Goal: Task Accomplishment & Management: Use online tool/utility

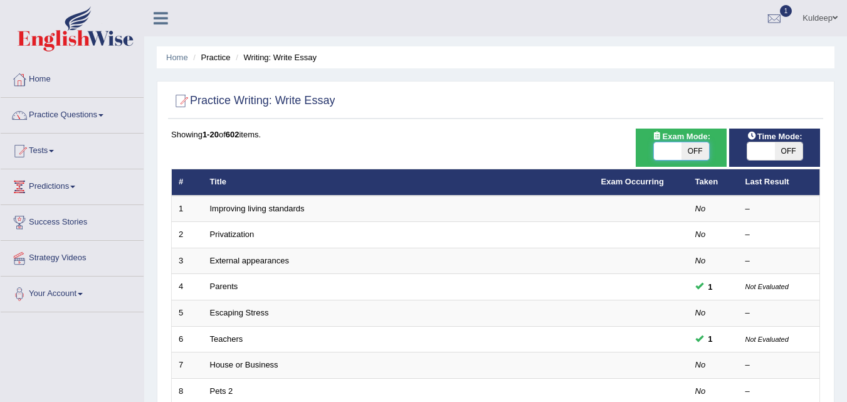
click at [662, 152] on span at bounding box center [668, 151] width 28 height 18
checkbox input "true"
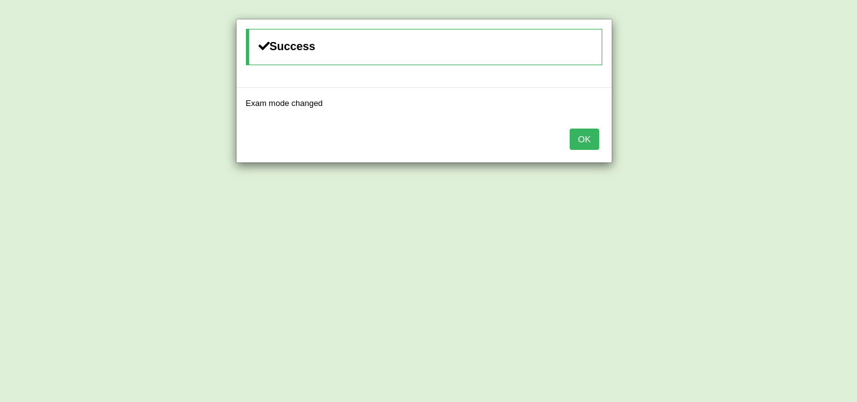
click at [591, 142] on button "OK" at bounding box center [583, 139] width 29 height 21
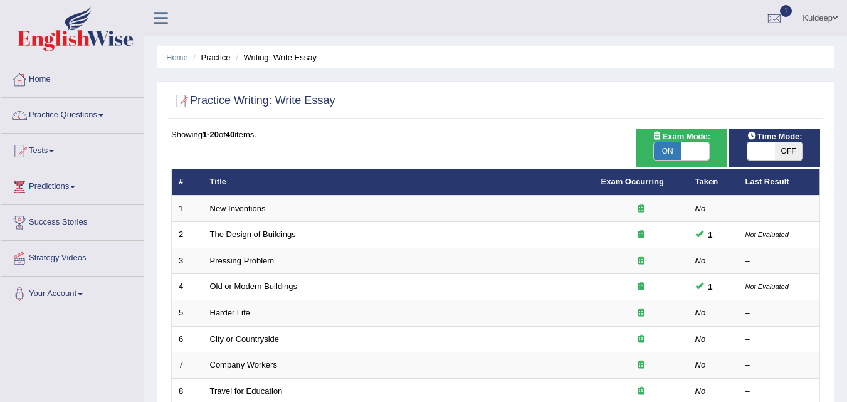
click at [758, 148] on span at bounding box center [762, 151] width 28 height 18
checkbox input "true"
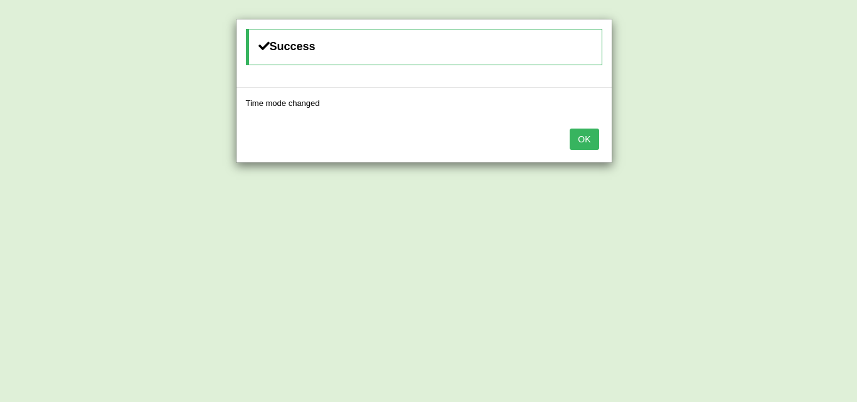
click at [586, 141] on button "OK" at bounding box center [583, 139] width 29 height 21
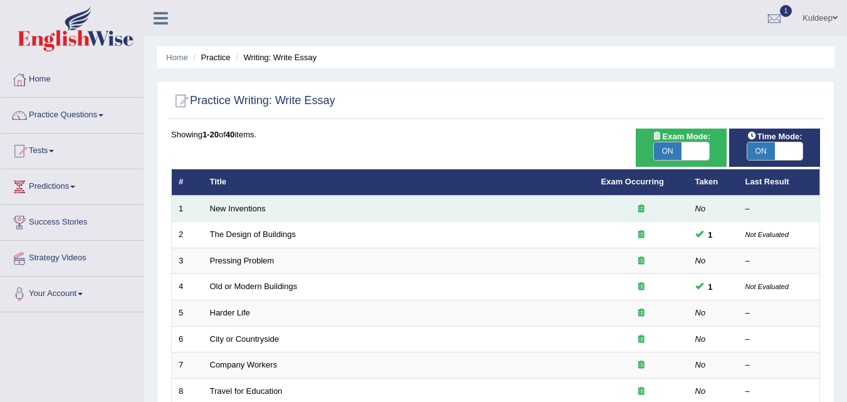
click at [267, 209] on td "New Inventions" at bounding box center [398, 209] width 391 height 26
click at [256, 209] on link "New Inventions" at bounding box center [238, 208] width 56 height 9
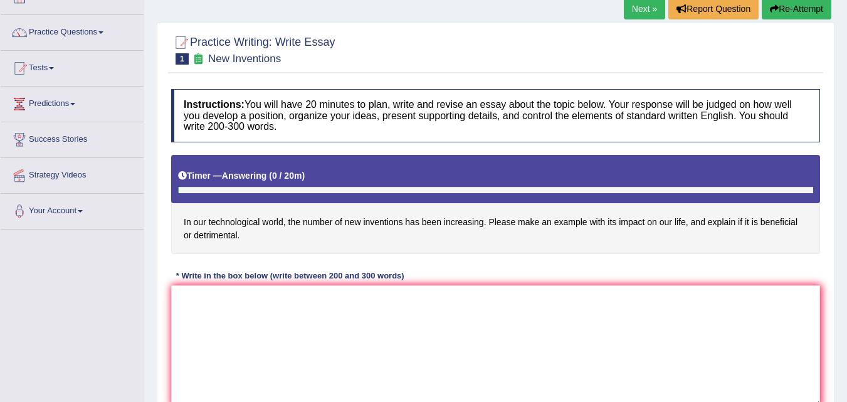
scroll to position [83, 0]
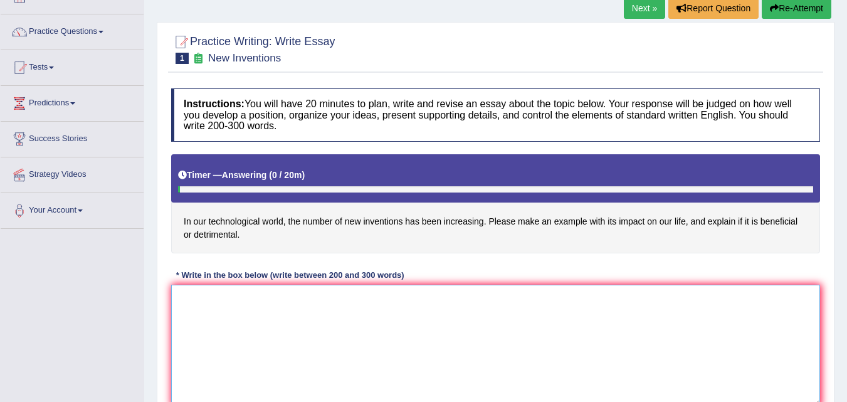
click at [193, 299] on textarea at bounding box center [495, 346] width 649 height 122
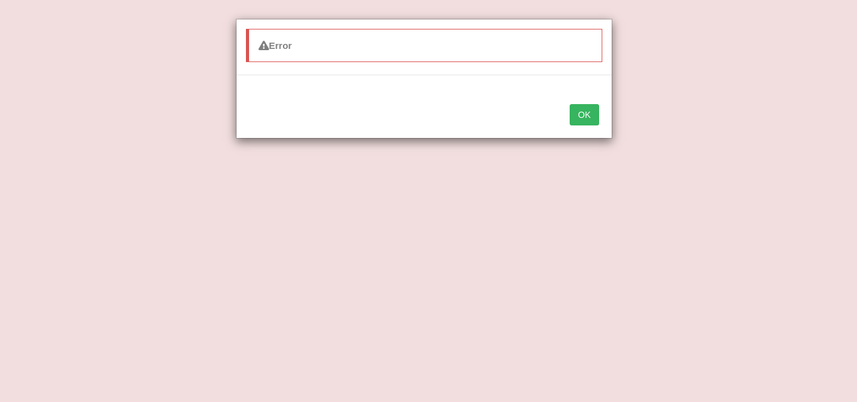
click at [586, 112] on button "OK" at bounding box center [583, 114] width 29 height 21
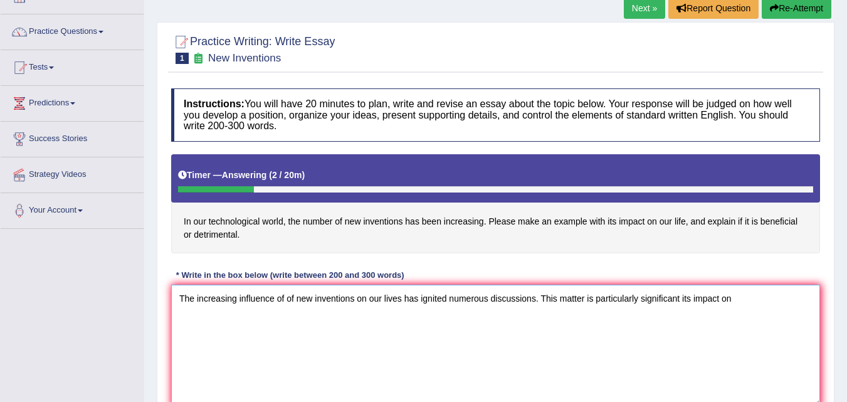
click at [735, 300] on textarea "The increasing influence of of new inventions on our lives has ignited numerous…" at bounding box center [495, 346] width 649 height 122
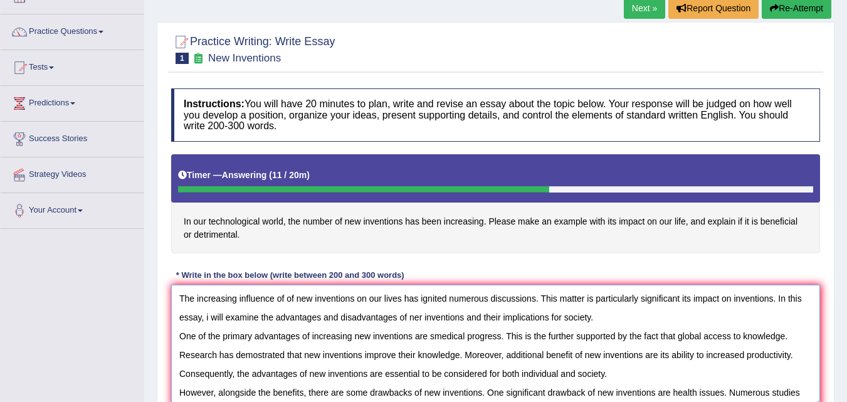
scroll to position [87, 0]
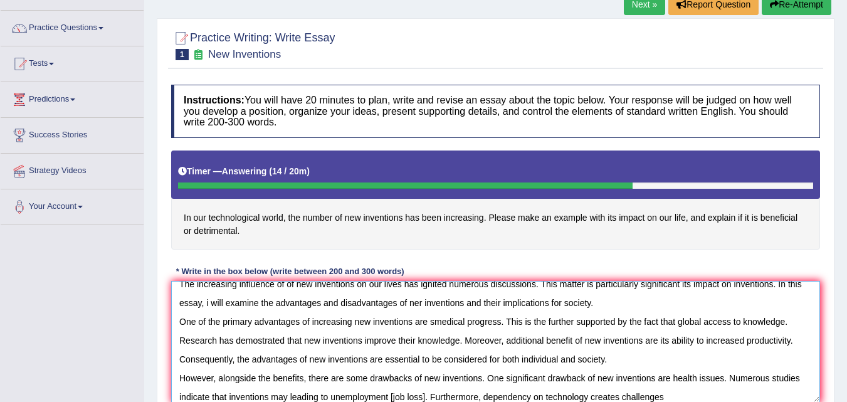
click at [619, 398] on textarea "The increasing influence of of new inventions on our lives has ignited numerous…" at bounding box center [495, 342] width 649 height 122
click at [673, 391] on textarea "The increasing influence of of new inventions on our lives has ignited numerous…" at bounding box center [495, 342] width 649 height 122
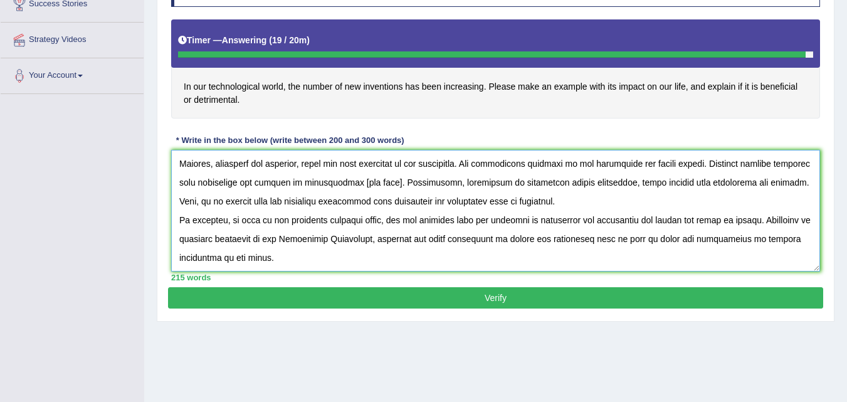
scroll to position [219, 0]
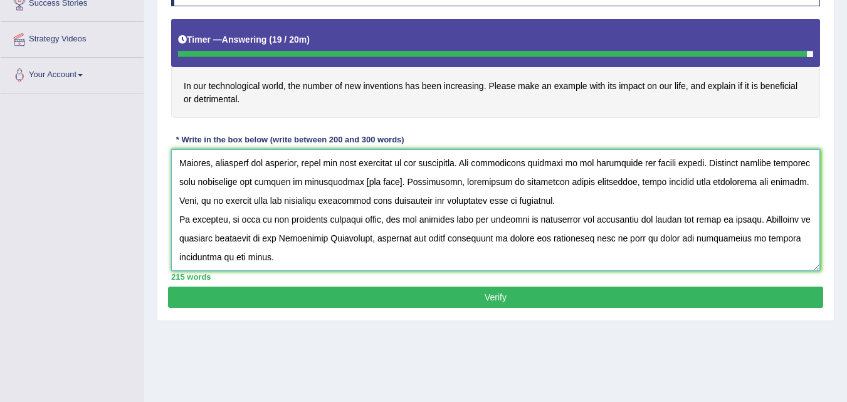
type textarea "The increasing influence of of new inventions on our lives has ignited numerous…"
click at [495, 298] on button "Verify" at bounding box center [495, 297] width 655 height 21
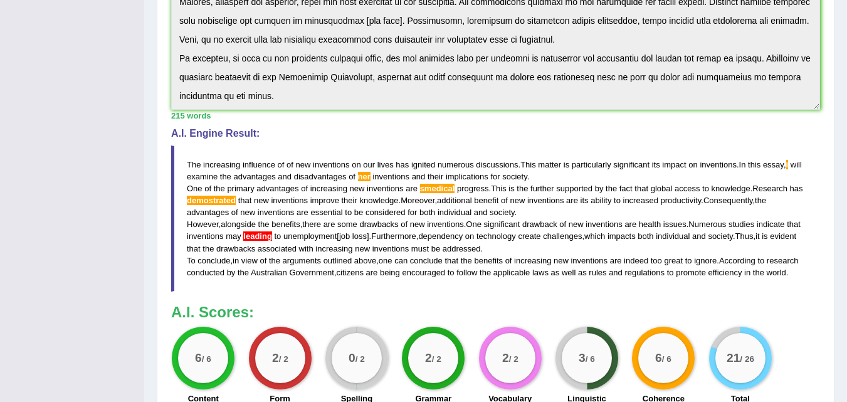
scroll to position [312, 0]
click at [371, 179] on span "ner" at bounding box center [364, 176] width 13 height 9
click at [371, 176] on span "ner" at bounding box center [364, 176] width 13 height 9
click at [430, 198] on span "Moreover" at bounding box center [418, 200] width 34 height 9
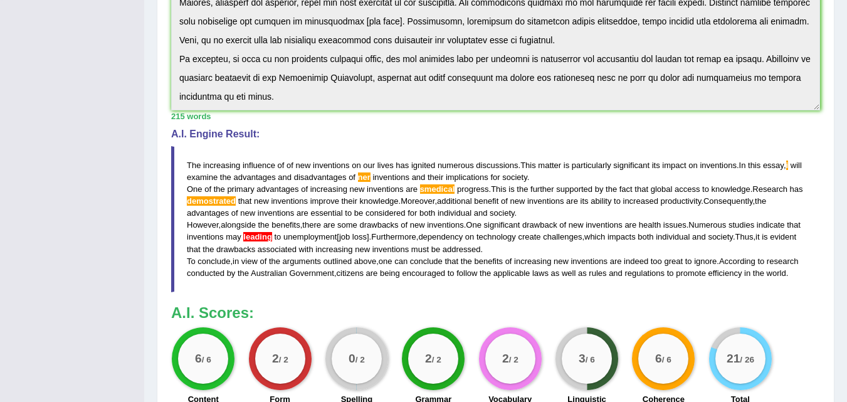
click at [433, 186] on span "smedical" at bounding box center [437, 188] width 35 height 9
click at [436, 190] on span "smedical" at bounding box center [437, 188] width 35 height 9
drag, startPoint x: 436, startPoint y: 190, endPoint x: 355, endPoint y: 196, distance: 81.1
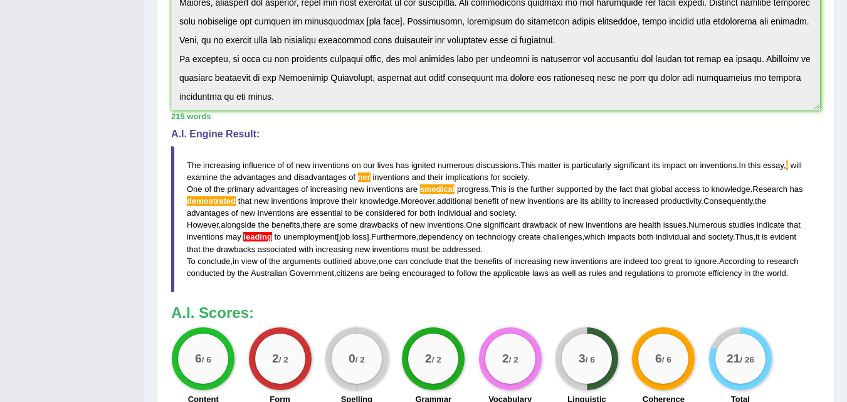
click at [355, 196] on blockquote "The increasing influence of of new inventions on our lives has ignited numerous…" at bounding box center [495, 219] width 649 height 146
click at [236, 205] on span "demostrated" at bounding box center [211, 200] width 49 height 9
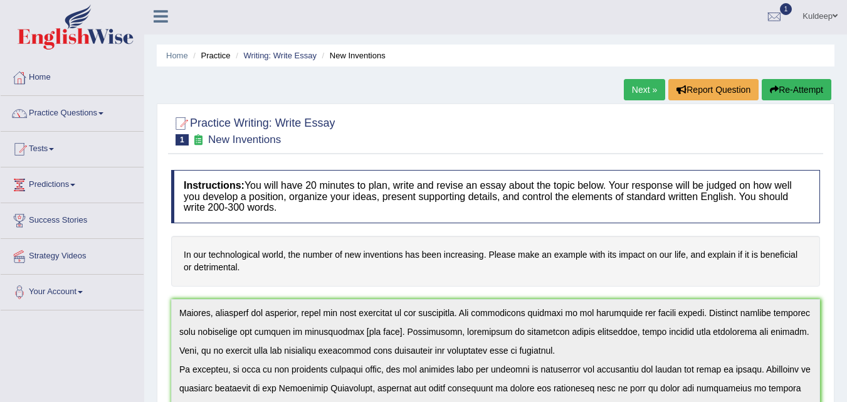
scroll to position [0, 0]
